Goal: Task Accomplishment & Management: Manage account settings

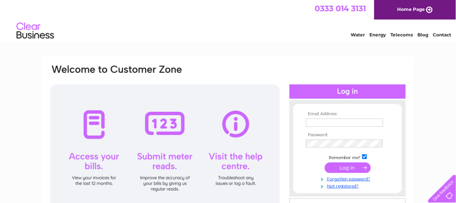
type input "petebrooks@blueyonder.co.uk"
click at [346, 167] on input "submit" at bounding box center [348, 167] width 46 height 11
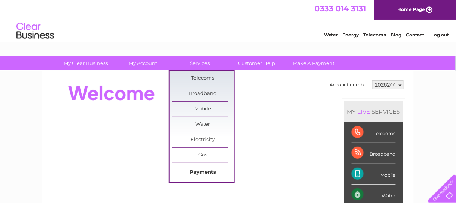
click at [199, 171] on link "Payments" at bounding box center [203, 172] width 62 height 15
click at [203, 172] on link "Payments" at bounding box center [203, 172] width 62 height 15
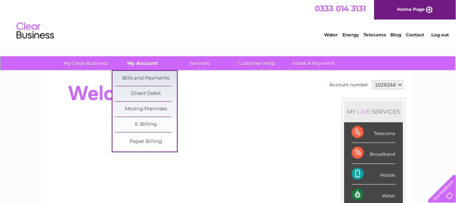
click at [145, 62] on link "My Account" at bounding box center [143, 63] width 62 height 14
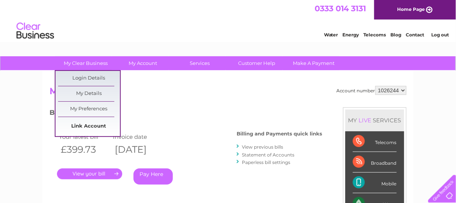
click at [95, 128] on link "Link Account" at bounding box center [89, 126] width 62 height 15
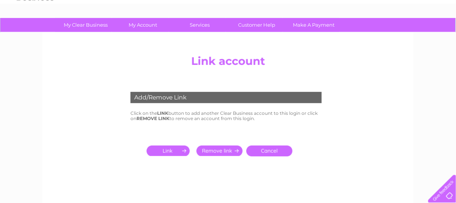
scroll to position [50, 0]
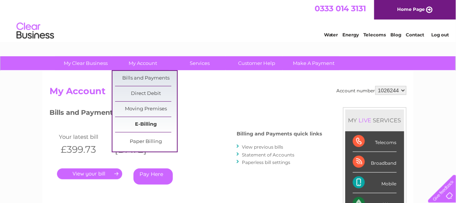
click at [151, 127] on link "E-Billing" at bounding box center [146, 124] width 62 height 15
click at [148, 124] on link "E-Billing" at bounding box center [146, 124] width 62 height 15
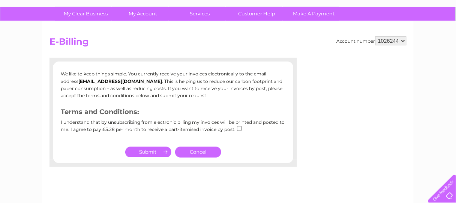
scroll to position [50, 0]
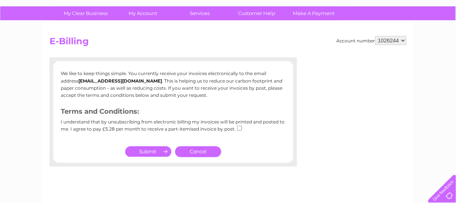
click at [202, 152] on link "Cancel" at bounding box center [198, 151] width 46 height 11
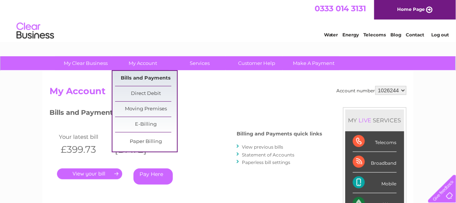
click at [155, 78] on link "Bills and Payments" at bounding box center [146, 78] width 62 height 15
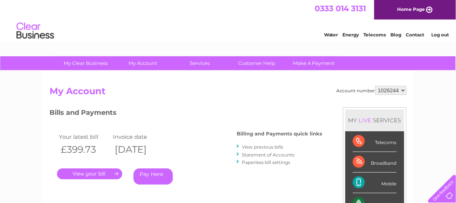
click at [84, 171] on link "." at bounding box center [89, 173] width 65 height 11
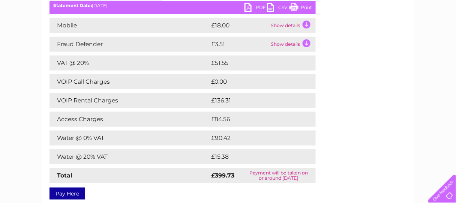
scroll to position [100, 0]
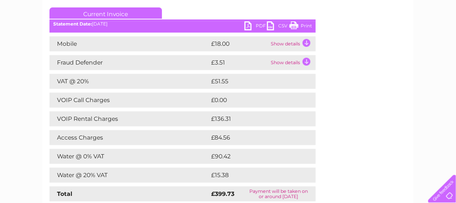
click at [250, 30] on link "PDF" at bounding box center [256, 26] width 23 height 11
click at [250, 27] on link "PDF" at bounding box center [256, 26] width 23 height 11
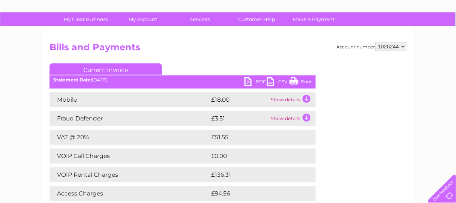
scroll to position [0, 0]
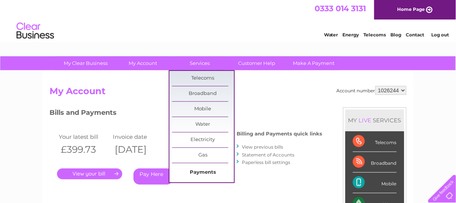
click at [206, 172] on link "Payments" at bounding box center [203, 172] width 62 height 15
